Goal: Information Seeking & Learning: Learn about a topic

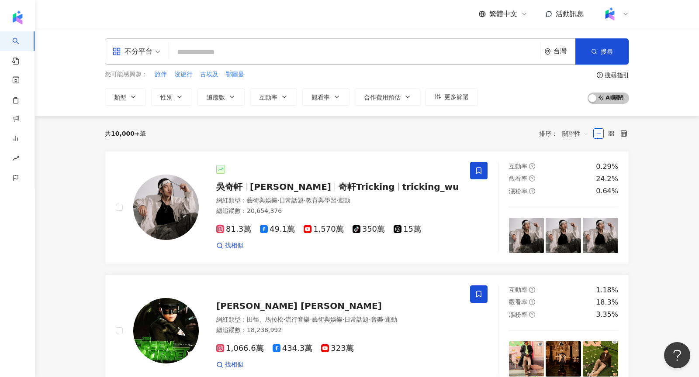
click at [410, 56] on input "search" at bounding box center [354, 52] width 364 height 17
click at [159, 52] on span "不分平台" at bounding box center [136, 52] width 48 height 14
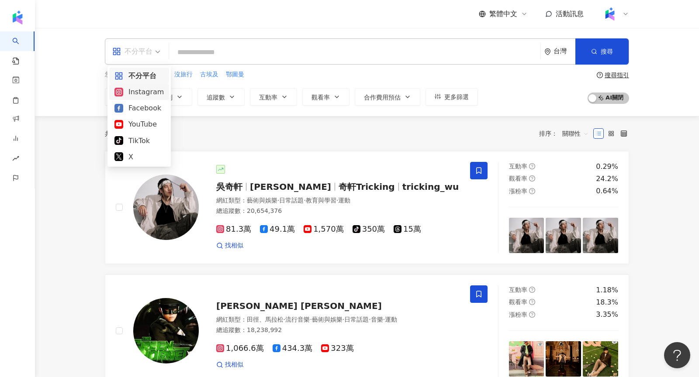
click at [154, 94] on div "Instagram" at bounding box center [138, 91] width 49 height 11
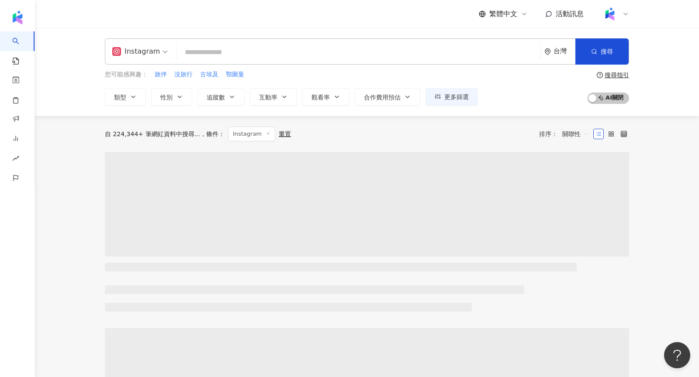
click at [209, 55] on input "search" at bounding box center [358, 52] width 357 height 17
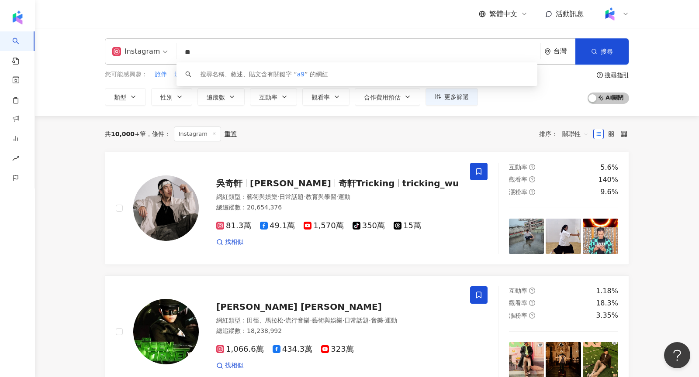
type input "*"
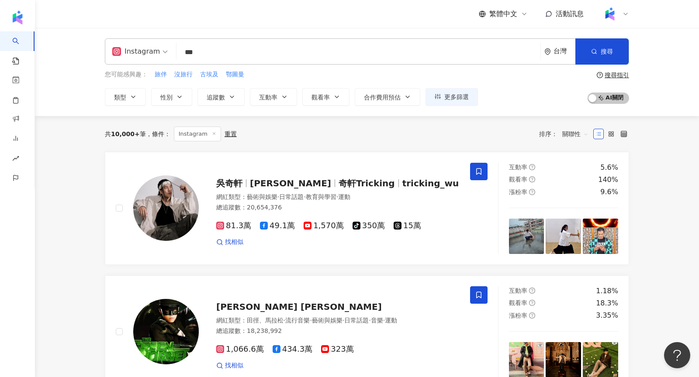
type input "***"
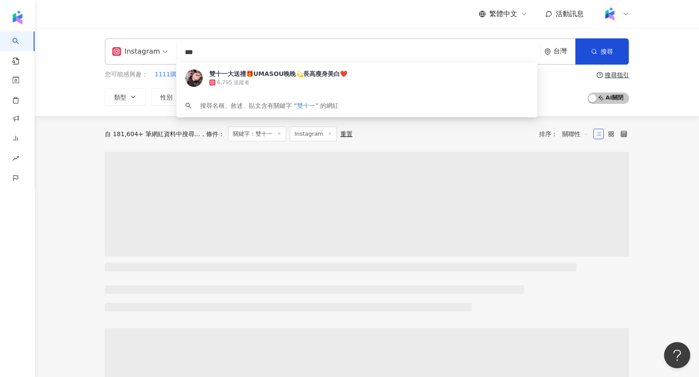
click at [72, 113] on div "Instagram *** 台灣 搜尋 9b27d8bf-7f7a-48cc-9cd0-ba20bf9c040b 雙十一大送禮🎁UMASOU晚晚💫長高瘦身美白…" at bounding box center [367, 72] width 664 height 88
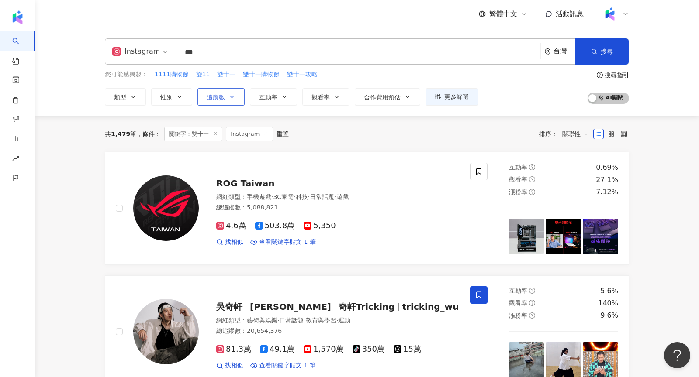
click at [231, 98] on icon "button" at bounding box center [231, 96] width 7 height 7
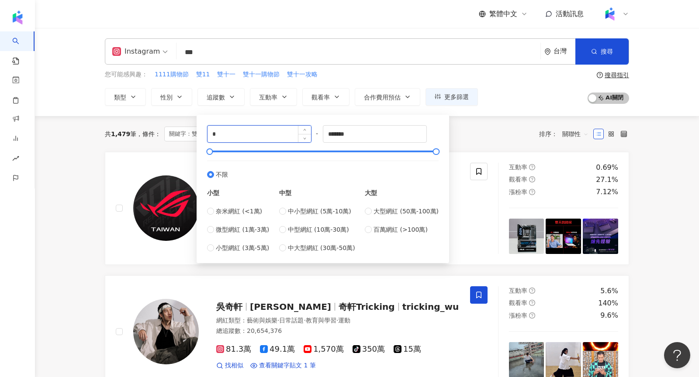
click at [244, 136] on input "*" at bounding box center [258, 134] width 103 height 17
type input "*"
type input "*****"
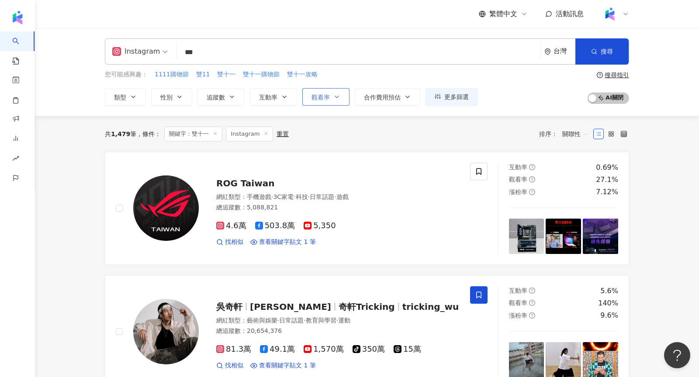
click at [314, 97] on span "觀看率" at bounding box center [320, 97] width 18 height 7
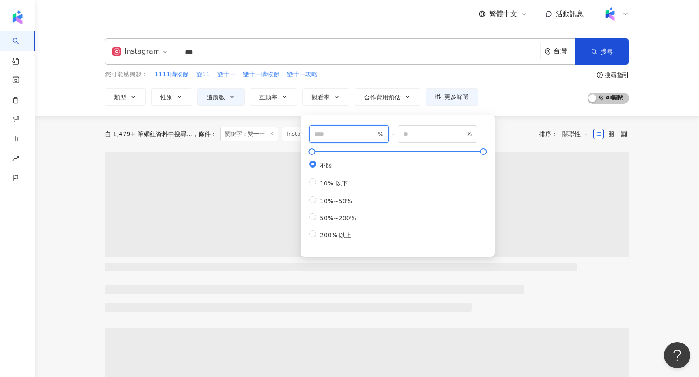
click at [327, 137] on input "number" at bounding box center [344, 134] width 61 height 10
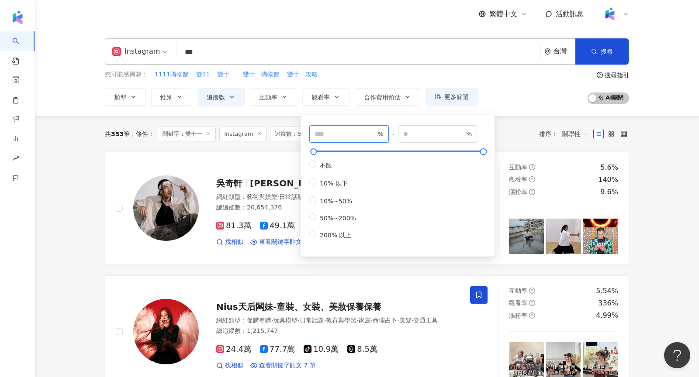
type input "***"
click at [541, 76] on div "您可能感興趣： 1111購物節 雙11 雙十一 雙十一購物節 雙十一攻略 類型 性別 追蹤數 互動率 觀看率 合作費用預估 更多篩選 ***** - ****…" at bounding box center [367, 88] width 524 height 36
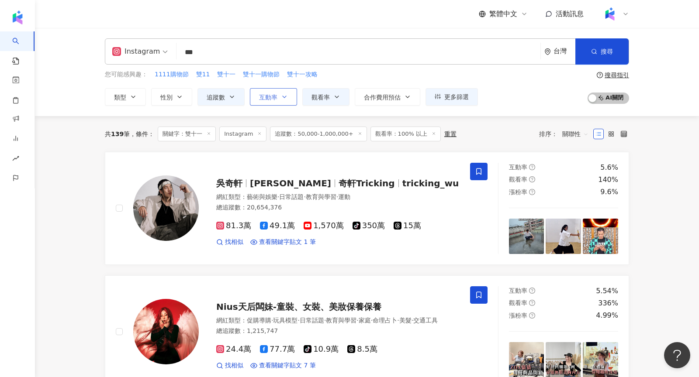
click at [267, 100] on span "互動率" at bounding box center [268, 97] width 18 height 7
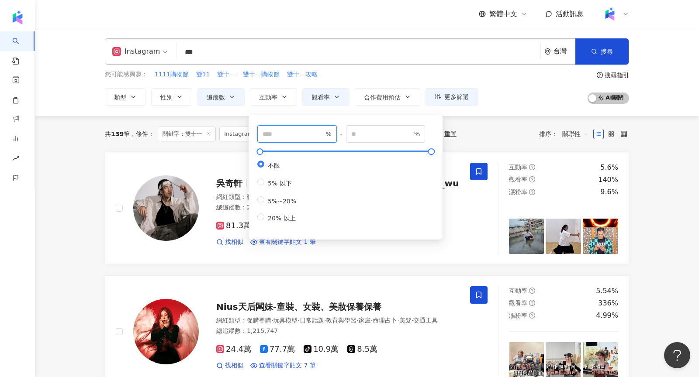
click at [283, 131] on input "number" at bounding box center [292, 134] width 61 height 10
type input "*"
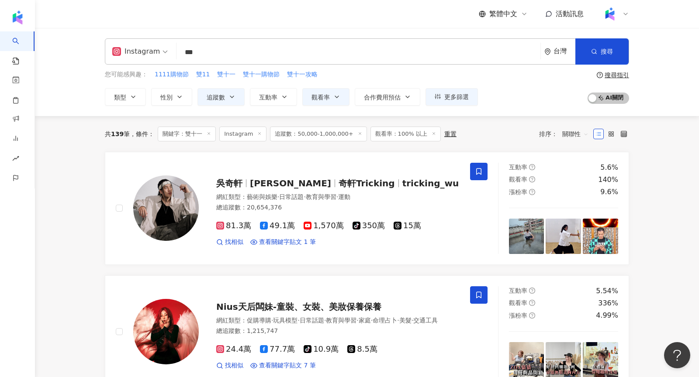
click at [490, 130] on div "共 139 筆 條件 ： 關鍵字：雙十一 Instagram 追蹤數：50,000-1,000,000+ 觀看率：100% 以上 重置 排序： 關聯性" at bounding box center [367, 134] width 524 height 15
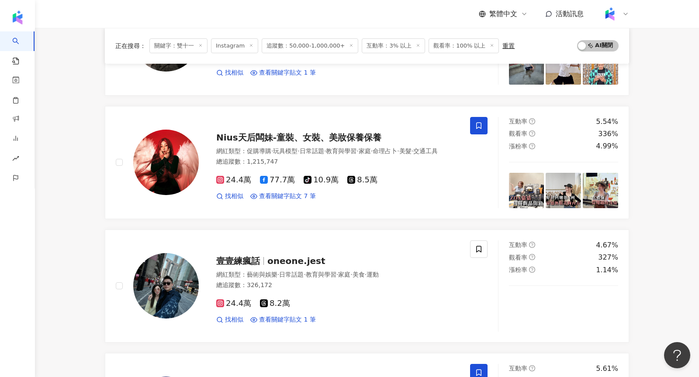
scroll to position [172, 0]
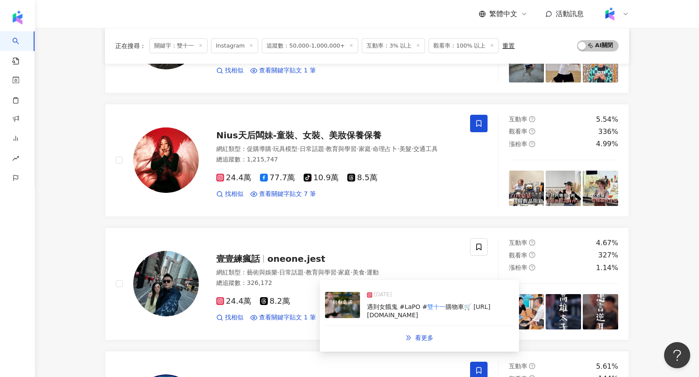
click at [354, 315] on img at bounding box center [342, 305] width 35 height 26
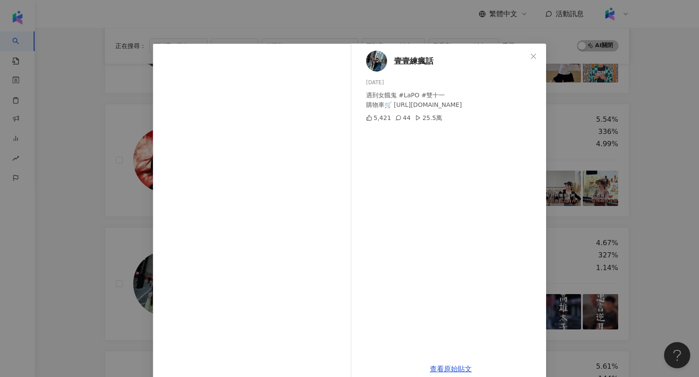
scroll to position [14, 0]
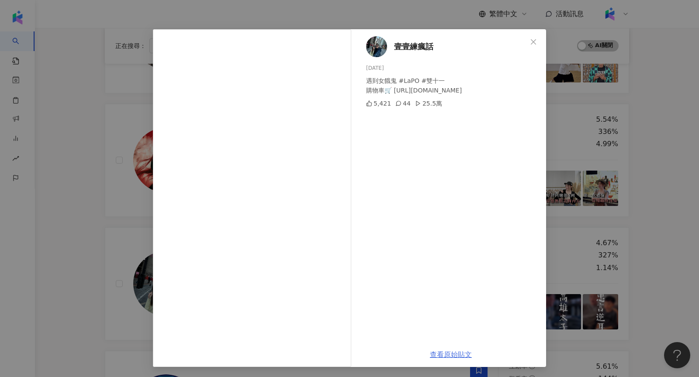
click at [453, 354] on link "查看原始貼文" at bounding box center [451, 355] width 42 height 8
click at [465, 357] on link "查看原始貼文" at bounding box center [451, 355] width 42 height 8
click at [649, 111] on div "壹壹練瘋話 2024/11/7 遇到女餓鬼 #LaPO #雙十一 購物車🛒 https://reurl.cc/MjpzOW 5,421 44 25.5萬 查看…" at bounding box center [349, 188] width 699 height 377
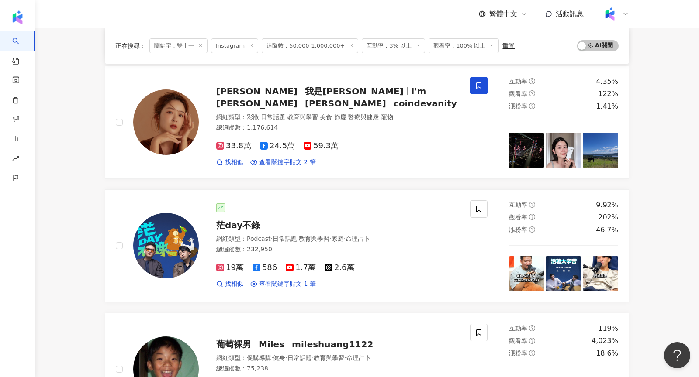
scroll to position [0, 0]
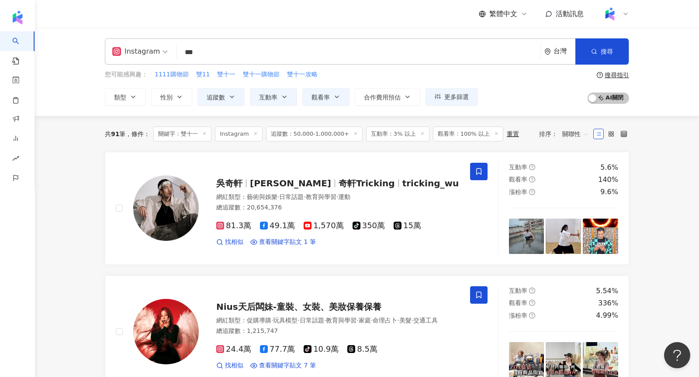
click at [567, 133] on span "關聯性" at bounding box center [575, 134] width 26 height 14
click at [572, 168] on div "追蹤數" at bounding box center [575, 166] width 22 height 10
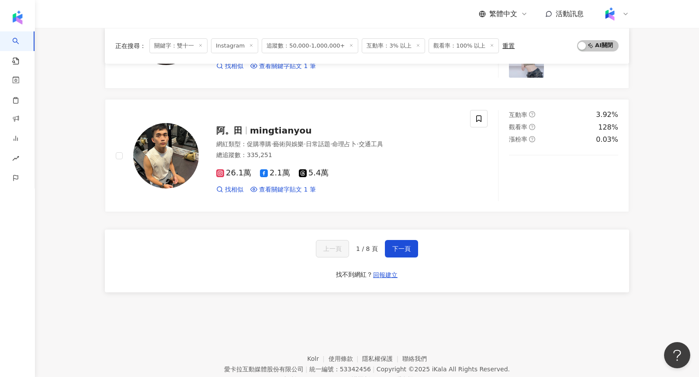
scroll to position [1412, 0]
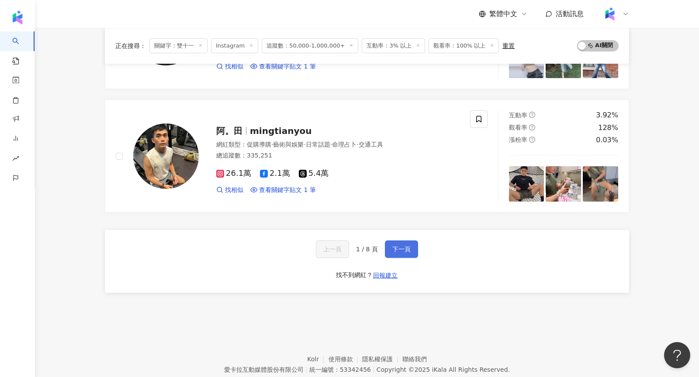
click at [392, 241] on button "下一頁" at bounding box center [401, 249] width 33 height 17
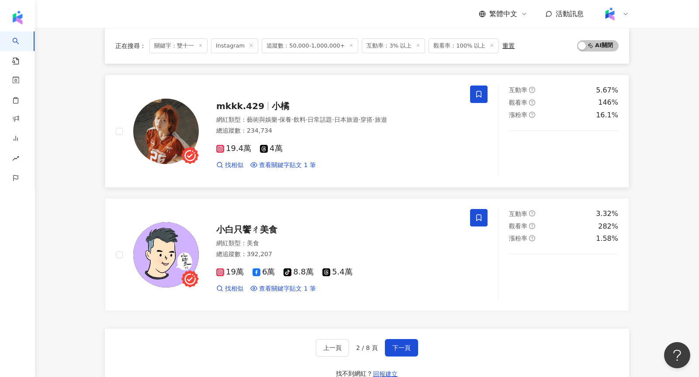
scroll to position [1316, 0]
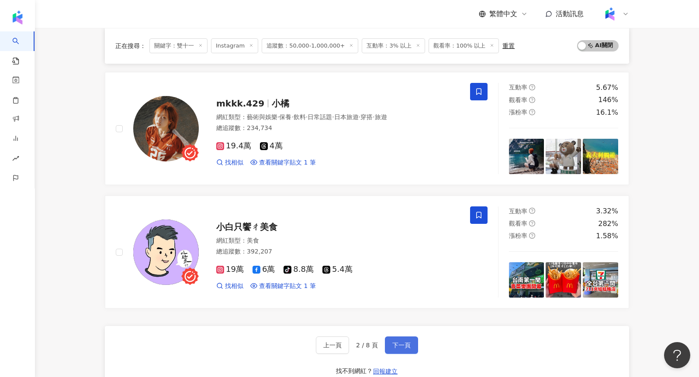
click at [393, 342] on button "下一頁" at bounding box center [401, 345] width 33 height 17
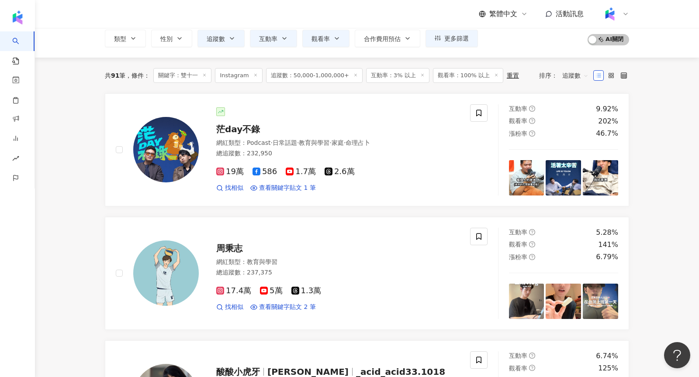
scroll to position [57, 0]
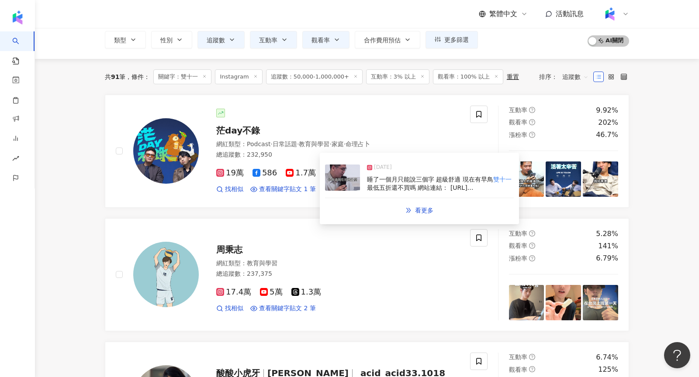
click at [348, 183] on img at bounding box center [342, 178] width 35 height 26
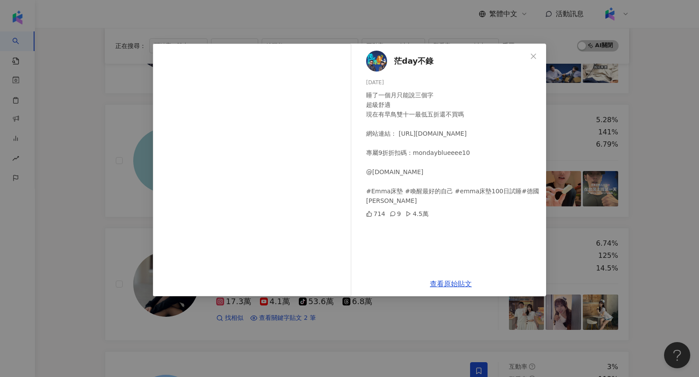
click at [556, 186] on div "茫day不錄 2024/10/8 睡了一個月只能說三個字 超級舒適 現在有早鳥雙十一最低五折還不買嗎 網站連結： https://links.emma-sle…" at bounding box center [349, 188] width 699 height 377
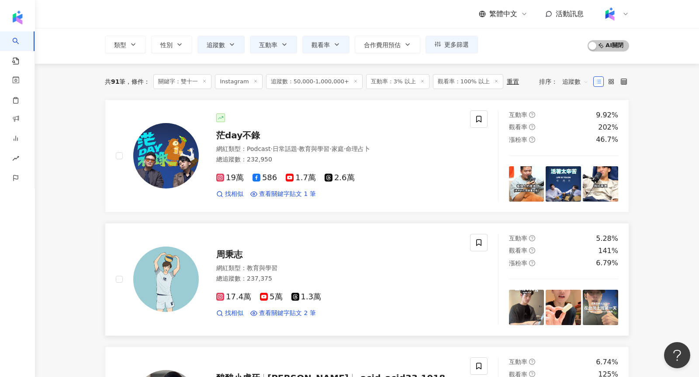
scroll to position [50, 0]
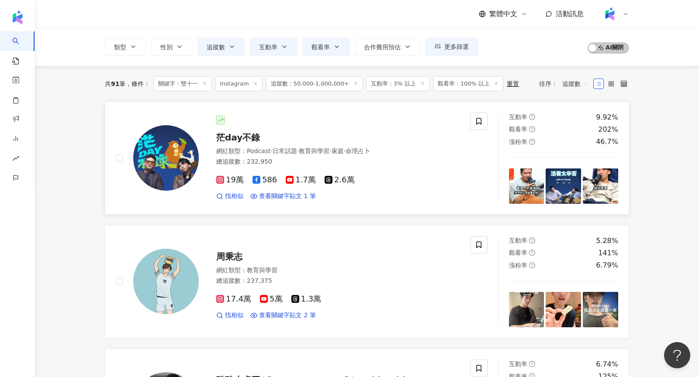
click at [148, 169] on img at bounding box center [166, 158] width 66 height 66
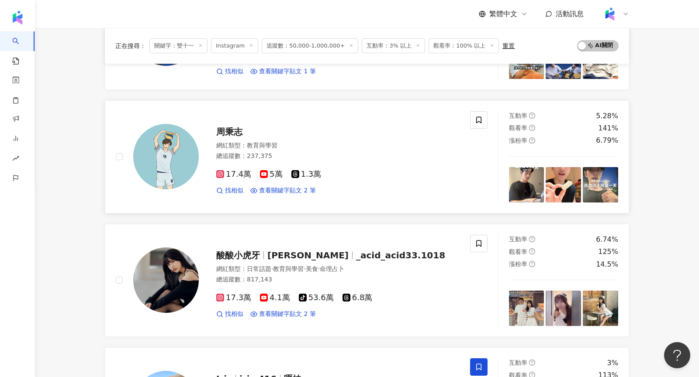
scroll to position [231, 0]
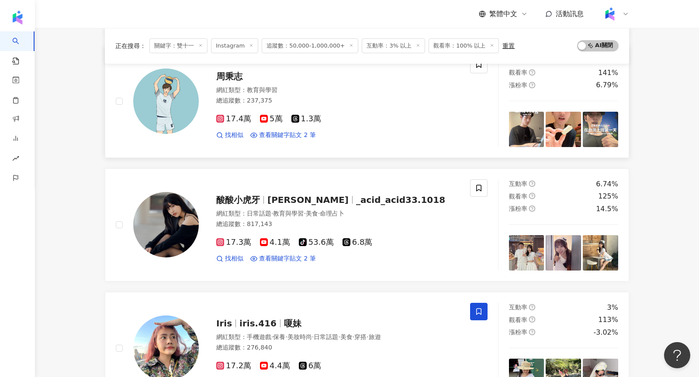
click at [164, 101] on img at bounding box center [166, 102] width 66 height 66
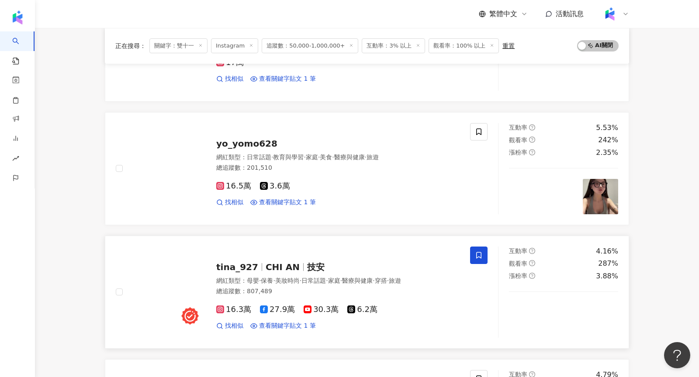
scroll to position [657, 0]
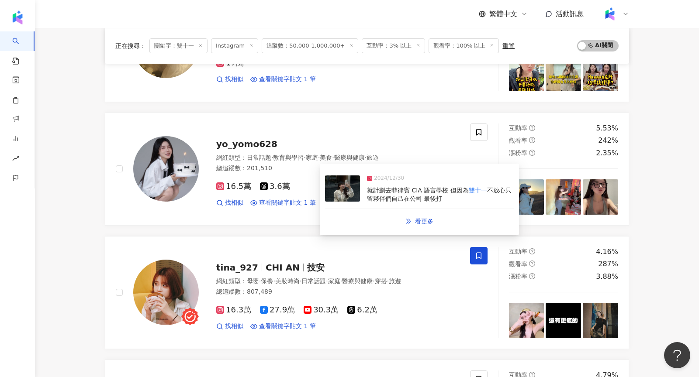
click at [341, 191] on img at bounding box center [342, 189] width 35 height 26
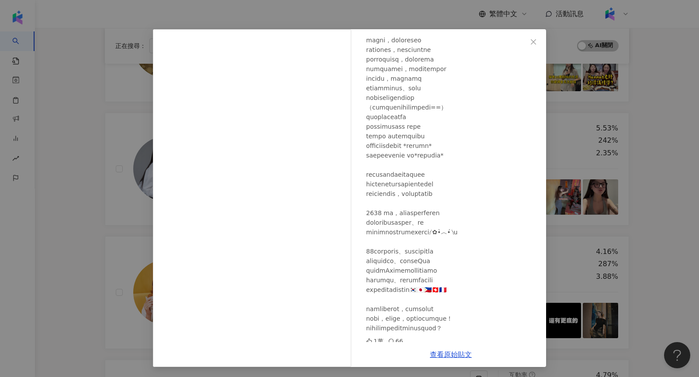
scroll to position [14, 0]
click at [572, 268] on div "葉柚萌🔍23y目前本帳標這沒錯 2024/12/30 1萬 66 查看原始貼文" at bounding box center [349, 188] width 699 height 377
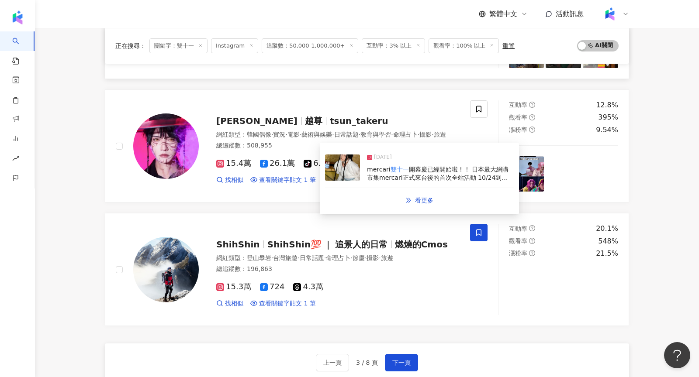
scroll to position [1439, 0]
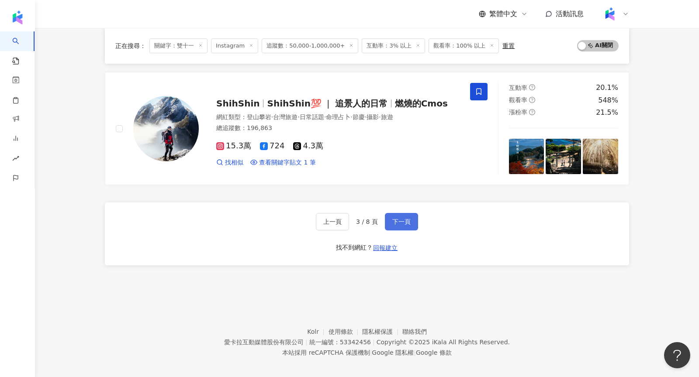
click at [404, 213] on button "下一頁" at bounding box center [401, 221] width 33 height 17
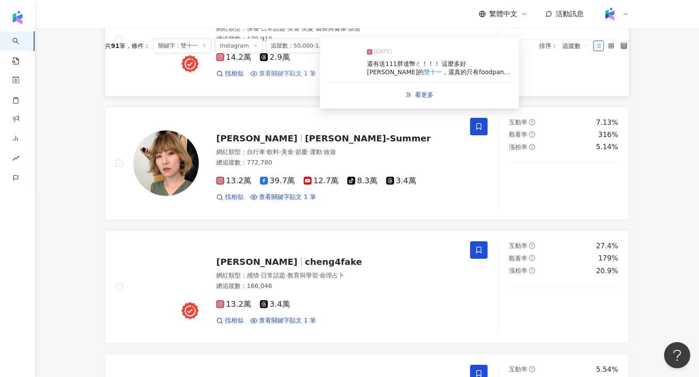
scroll to position [170, 0]
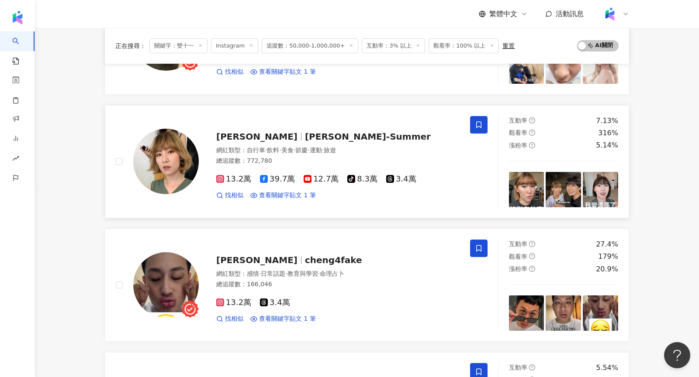
click at [201, 159] on div "李懿 李懿-Summer 網紅類型 ： 自行車 · 飲料 · 美食 · 節慶 · 運動 · 旅遊 總追蹤數 ： 772,780 13.2萬 39.7萬 12.…" at bounding box center [329, 162] width 261 height 76
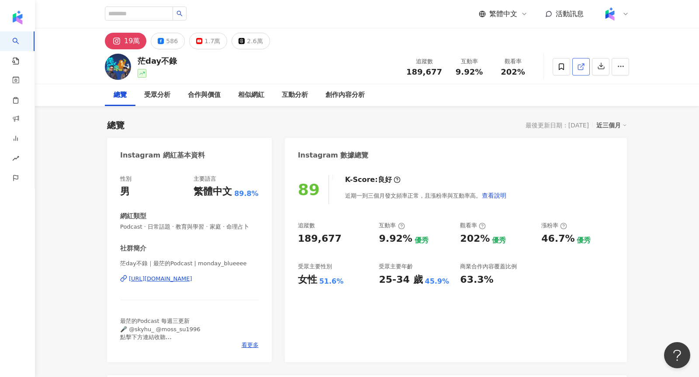
click at [582, 67] on icon at bounding box center [581, 67] width 8 height 8
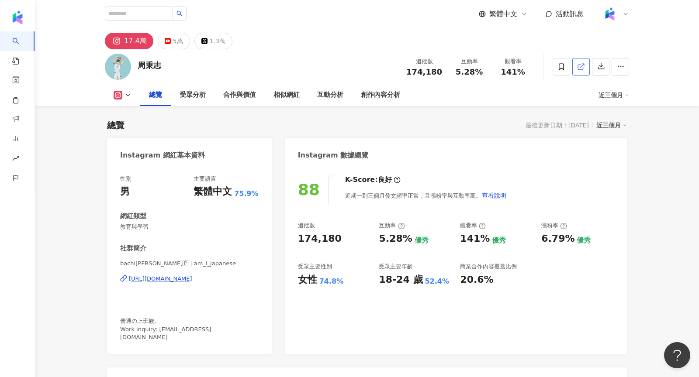
click at [582, 68] on icon at bounding box center [581, 67] width 8 height 8
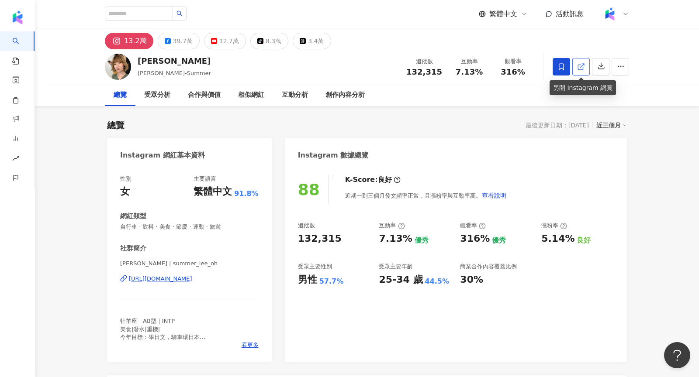
click at [579, 72] on link at bounding box center [580, 66] width 17 height 17
click at [576, 65] on link at bounding box center [580, 66] width 17 height 17
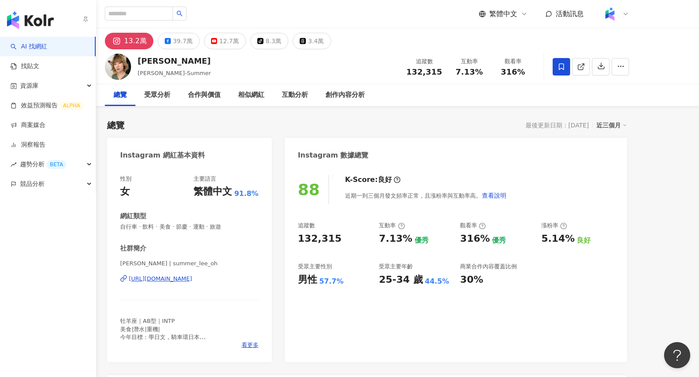
click at [20, 17] on img "button" at bounding box center [30, 19] width 47 height 17
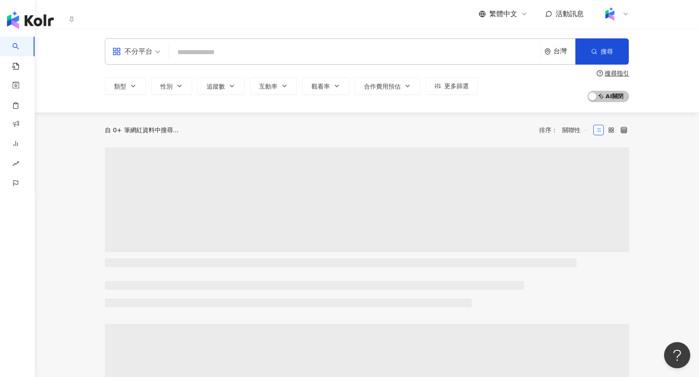
click at [20, 17] on img "button" at bounding box center [30, 19] width 47 height 17
click at [228, 60] on input "search" at bounding box center [354, 52] width 364 height 17
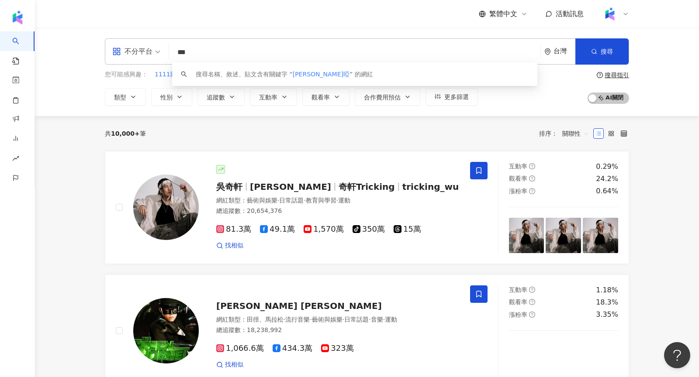
type input "***"
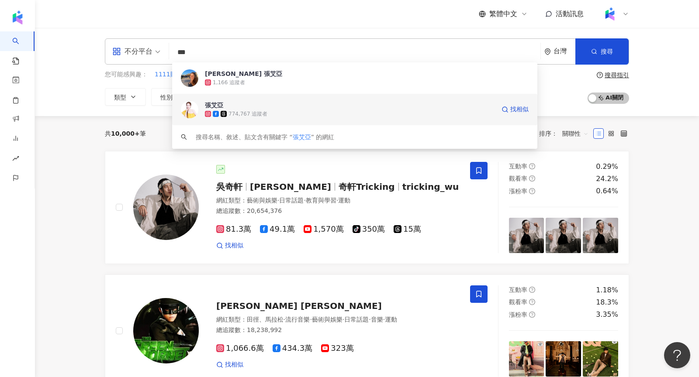
click at [245, 115] on div "774,767 追蹤者" at bounding box center [247, 113] width 39 height 7
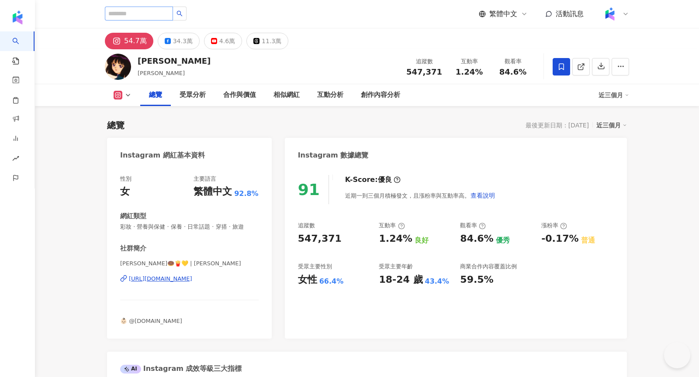
scroll to position [53, 0]
